Goal: Obtain resource: Obtain resource

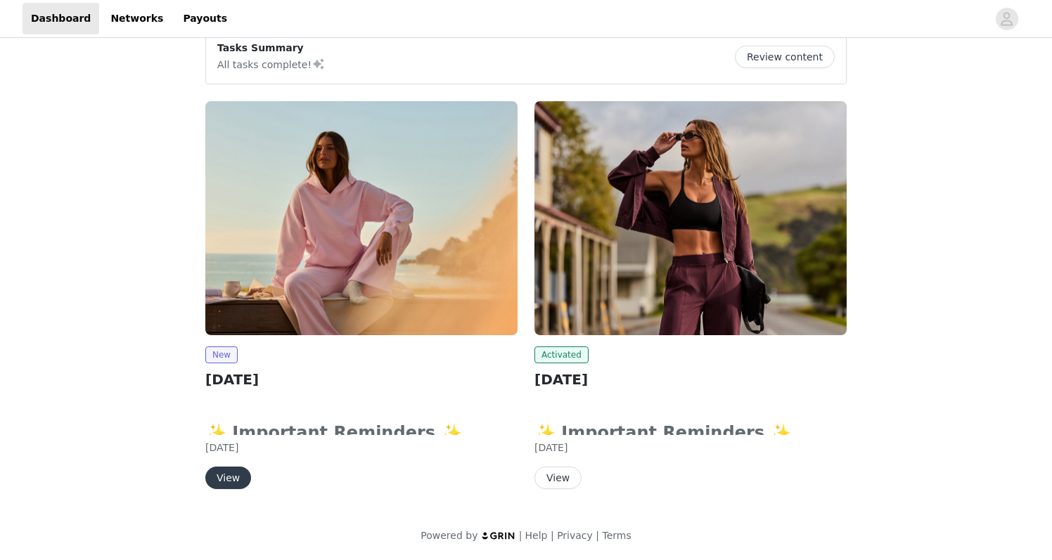
scroll to position [23, 0]
click at [231, 479] on button "View" at bounding box center [228, 478] width 46 height 22
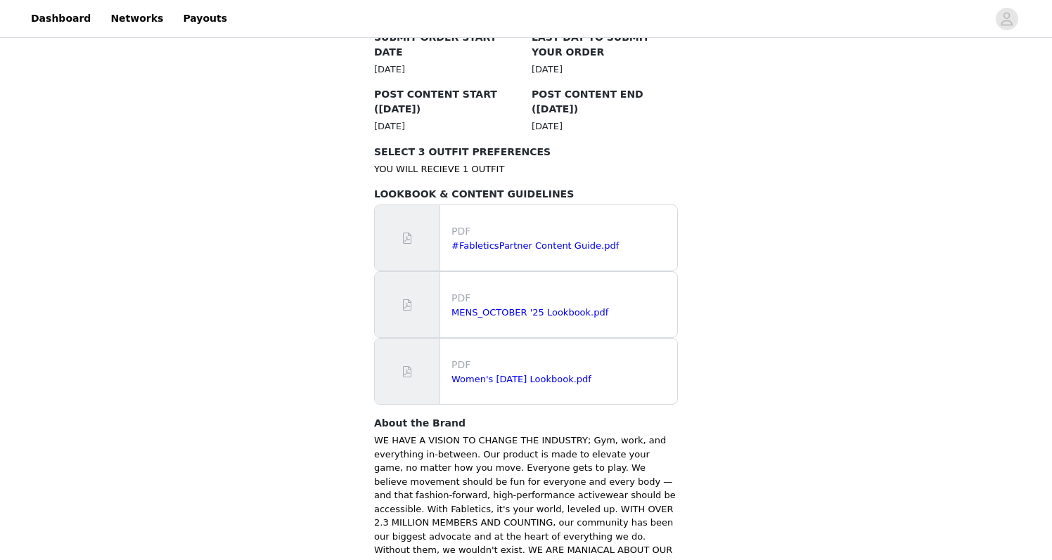
scroll to position [773, 0]
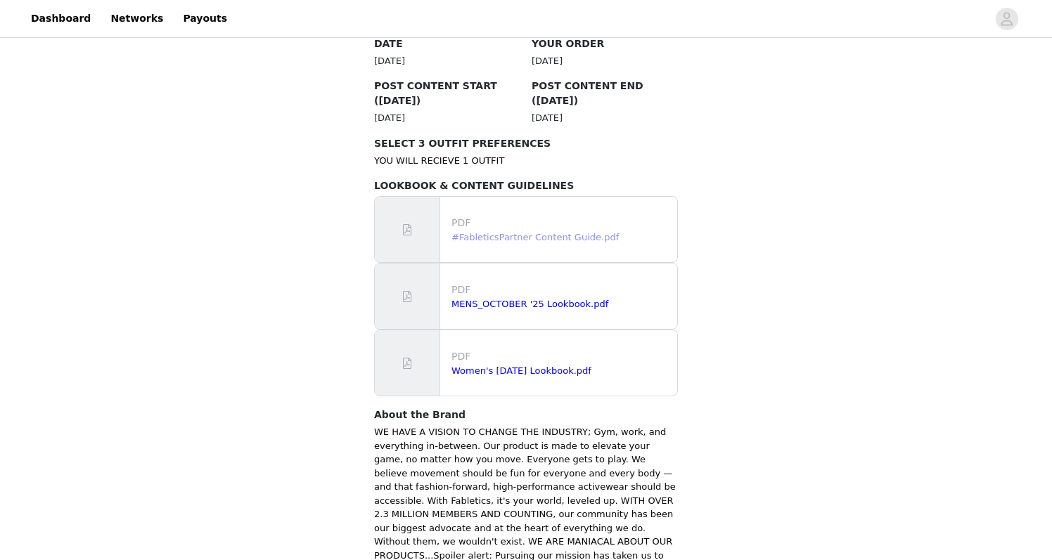
click at [520, 232] on link "#FableticsPartner Content Guide.pdf" at bounding box center [534, 237] width 167 height 11
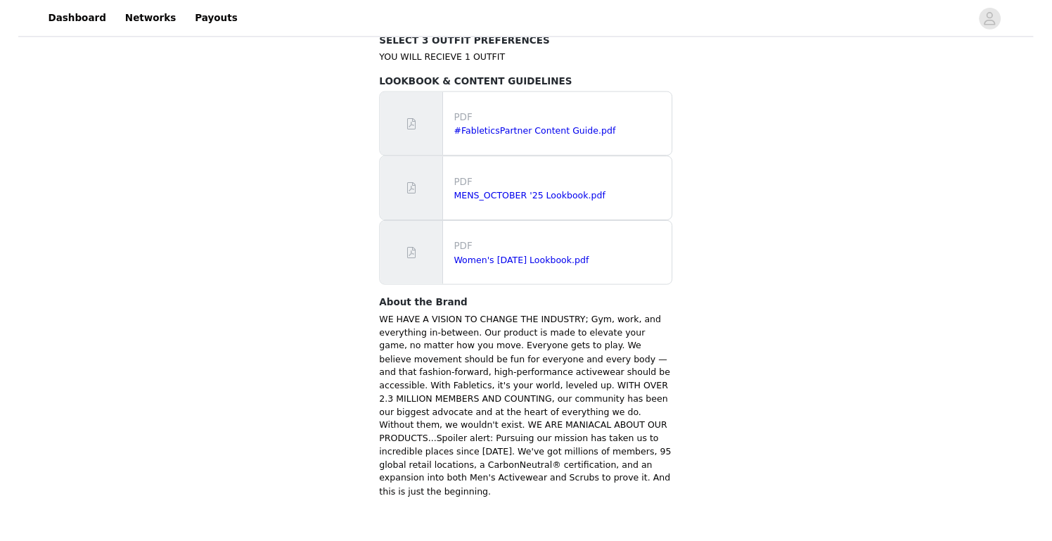
scroll to position [874, 0]
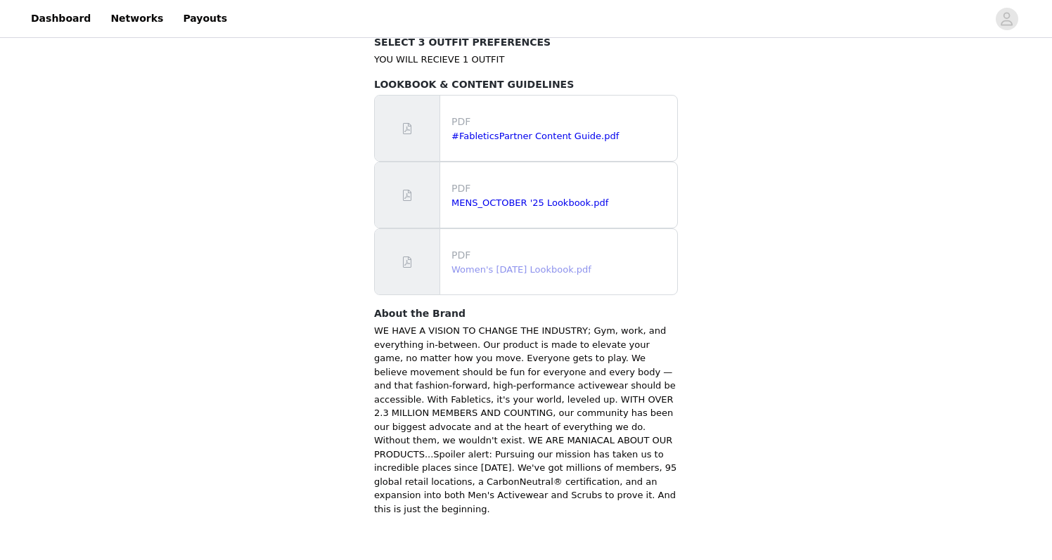
click at [496, 264] on link "Women's [DATE] Lookbook.pdf" at bounding box center [521, 269] width 140 height 11
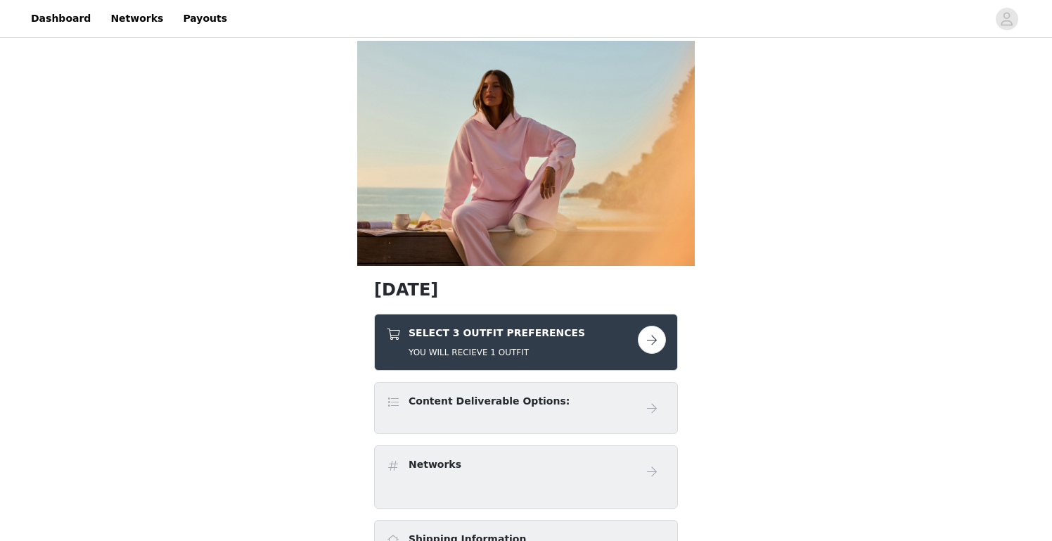
click at [654, 339] on button "button" at bounding box center [652, 340] width 28 height 28
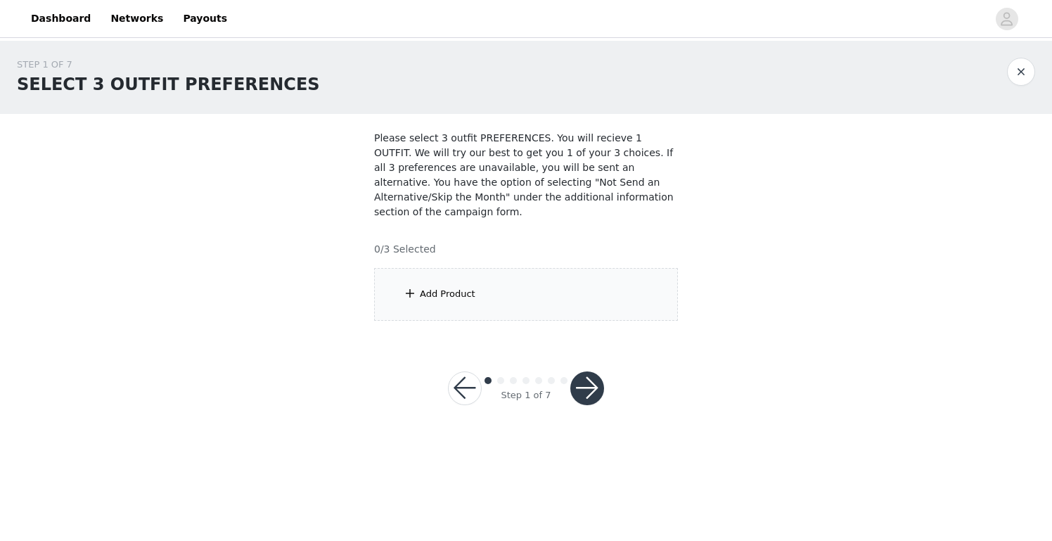
click at [504, 280] on div "Add Product" at bounding box center [526, 294] width 304 height 53
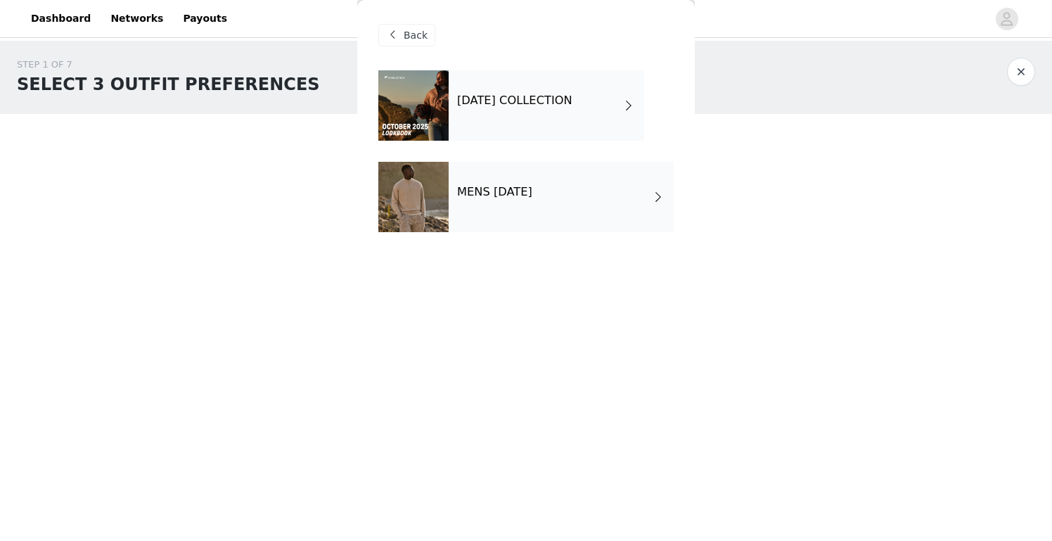
click at [541, 105] on h4 "[DATE] COLLECTION" at bounding box center [514, 100] width 115 height 13
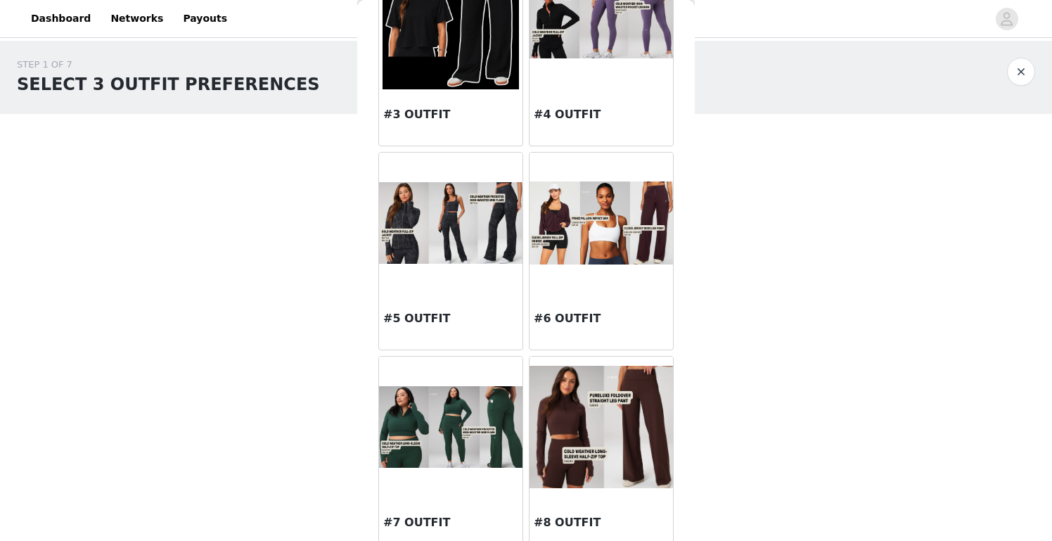
scroll to position [419, 0]
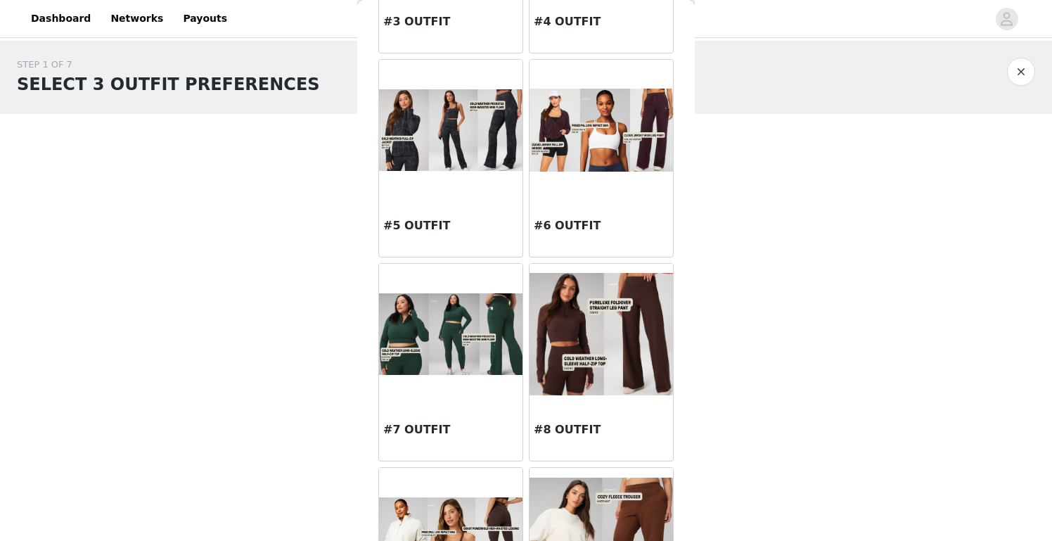
click at [449, 420] on div "#7 OUTFIT" at bounding box center [450, 432] width 143 height 56
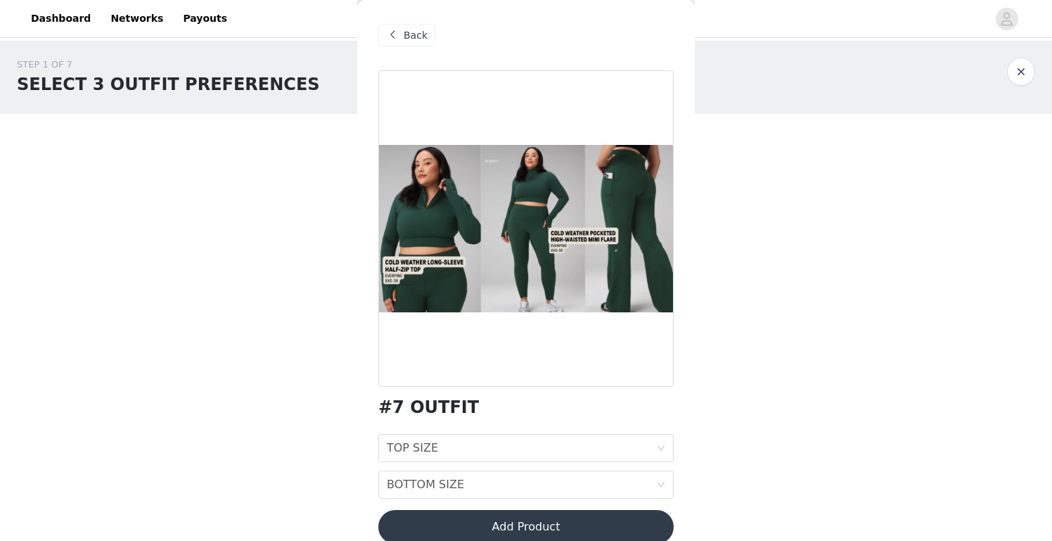
scroll to position [0, 0]
click at [406, 37] on span "Back" at bounding box center [416, 35] width 24 height 15
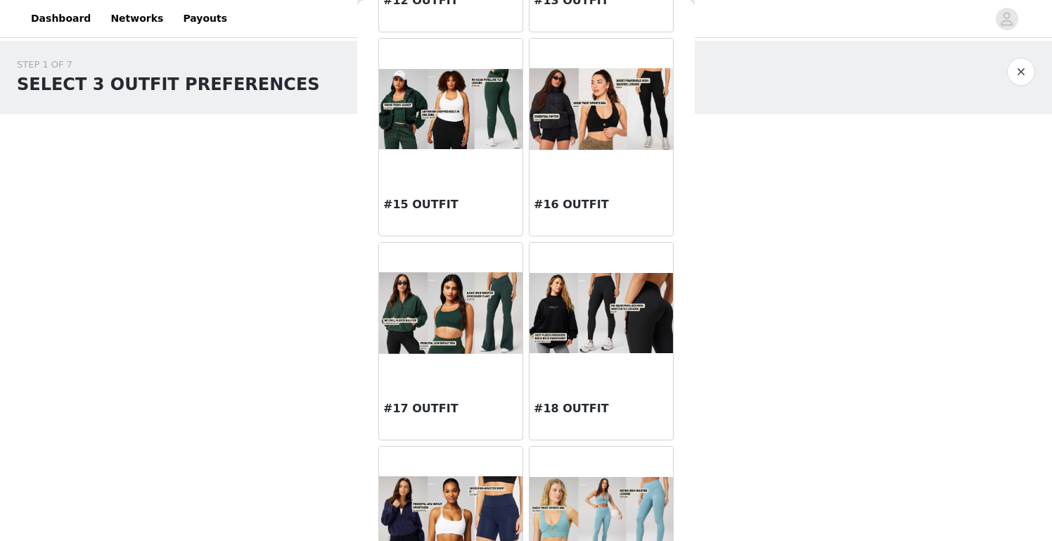
scroll to position [1263, 0]
